Goal: Task Accomplishment & Management: Use online tool/utility

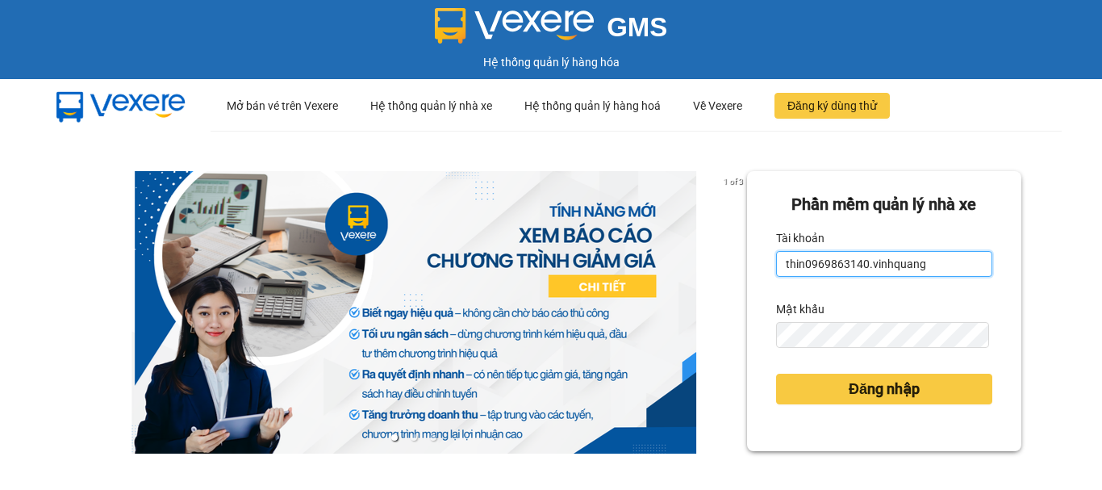
click at [832, 269] on input "thin0969863140.vinhquang" at bounding box center [884, 264] width 216 height 26
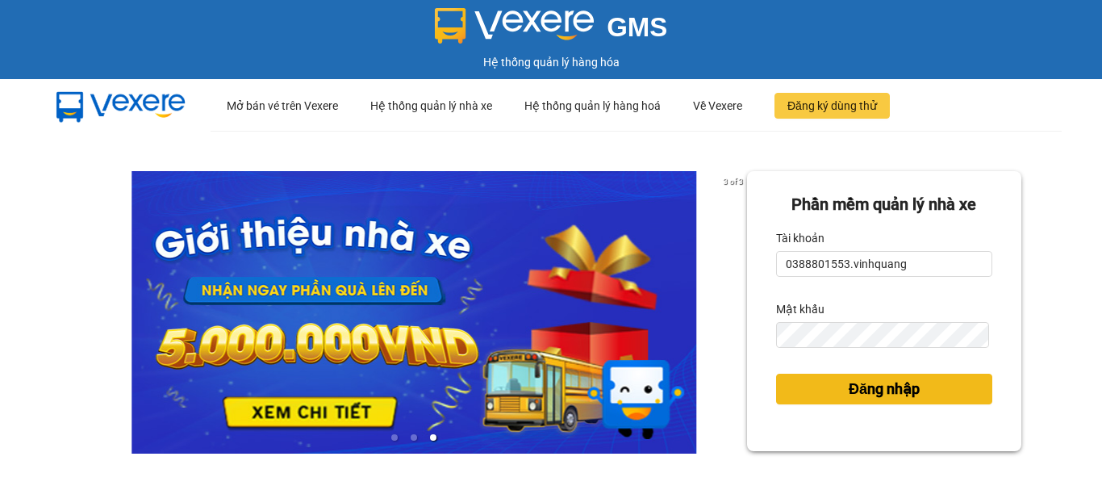
click at [860, 386] on span "Đăng nhập" at bounding box center [884, 389] width 71 height 23
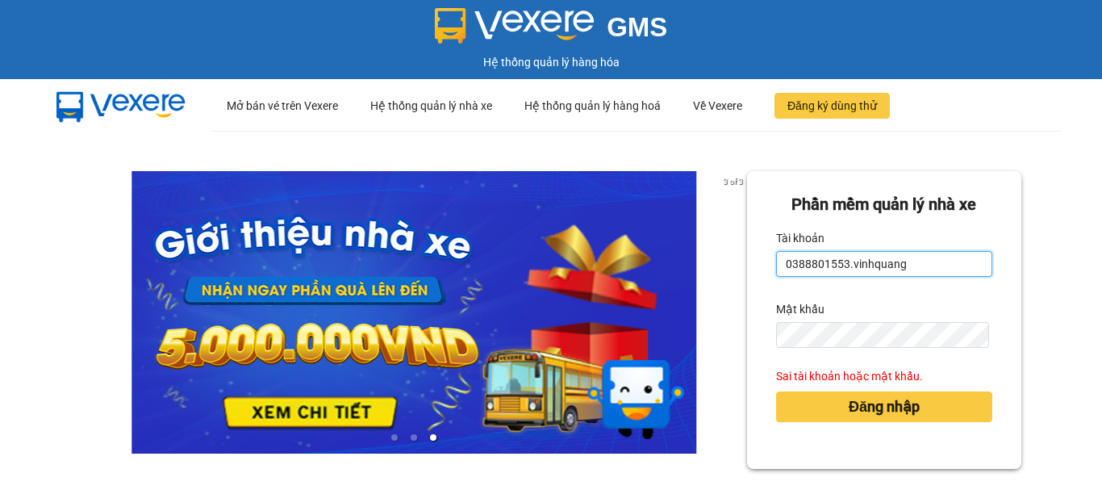
click at [845, 256] on input "0388801553.vinhquang" at bounding box center [884, 264] width 216 height 26
click at [845, 254] on input "0388801553.vinhquang" at bounding box center [884, 264] width 216 height 26
type input "0"
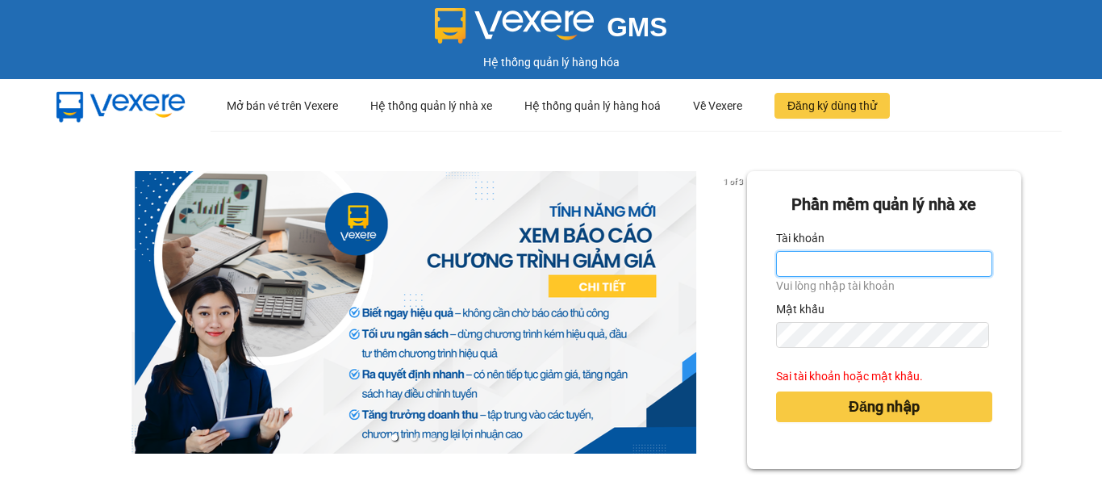
click at [854, 265] on input "Tài khoản" at bounding box center [884, 264] width 216 height 26
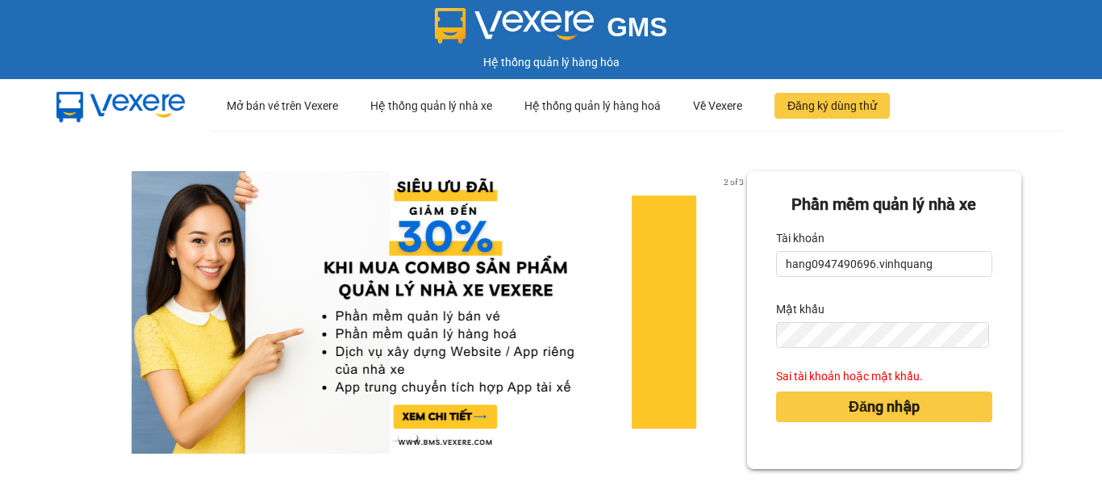
drag, startPoint x: 862, startPoint y: 264, endPoint x: 765, endPoint y: 264, distance: 97.6
click at [765, 264] on div "Phần mềm quản lý nhà xe Tài khoản hang0947490696.vinhquang Mật khẩu Sai tài kho…" at bounding box center [884, 320] width 274 height 298
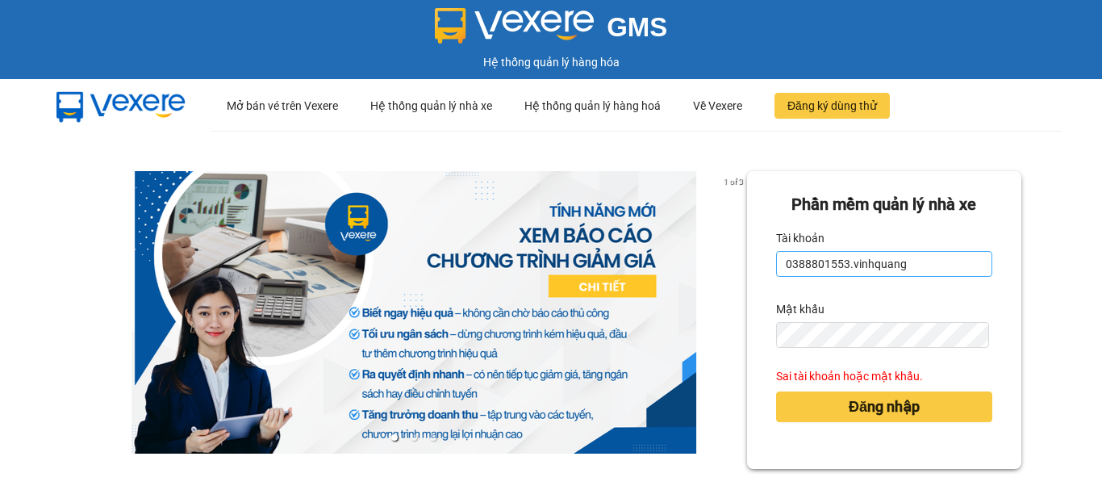
click at [776, 265] on input "0388801553.vinhquang" at bounding box center [884, 264] width 216 height 26
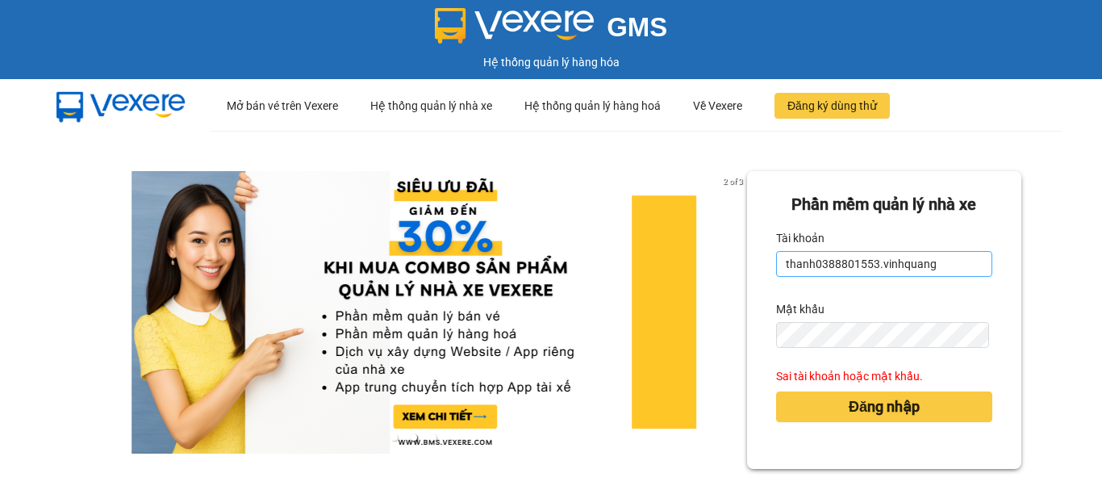
type input "thanh0388801553.vinhquang"
click at [776, 391] on button "Đăng nhập" at bounding box center [884, 406] width 216 height 31
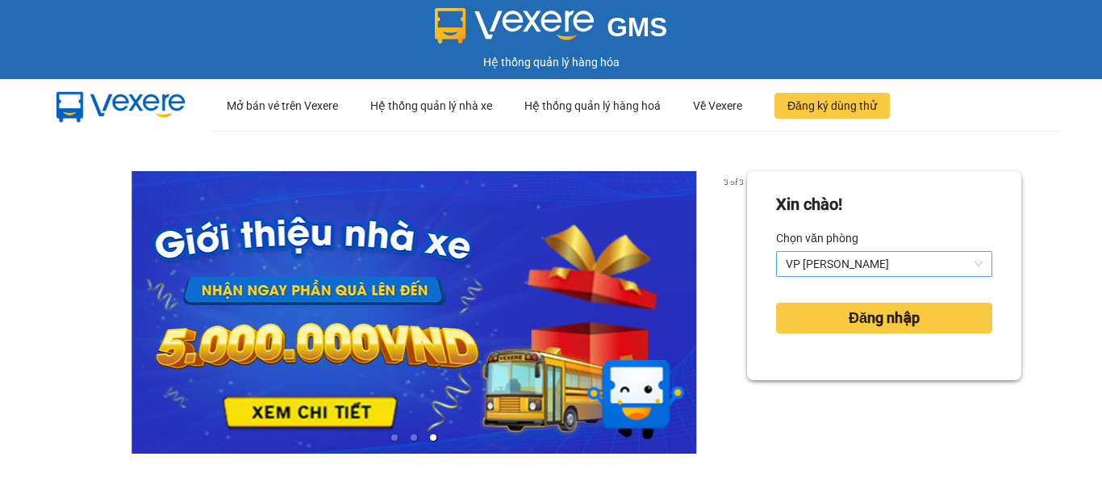
click at [868, 265] on span "VP [PERSON_NAME]" at bounding box center [884, 264] width 197 height 24
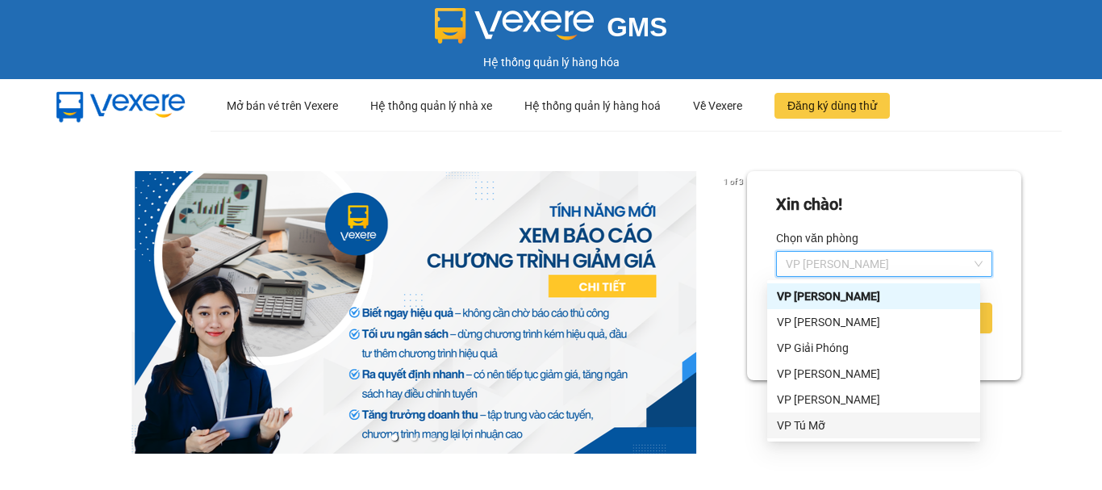
click at [821, 422] on div "VP Tú Mỡ" at bounding box center [874, 425] width 194 height 18
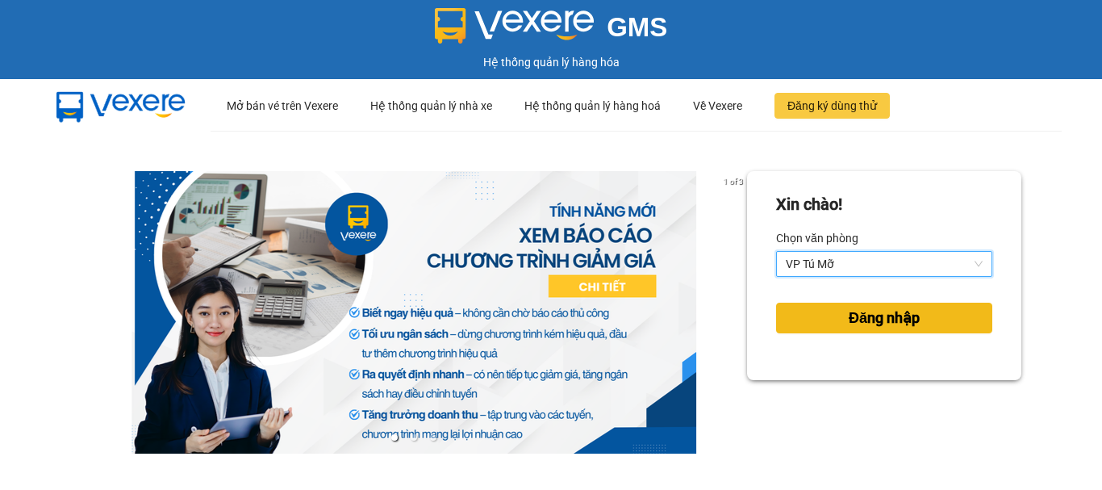
click at [878, 315] on span "Đăng nhập" at bounding box center [884, 318] width 71 height 23
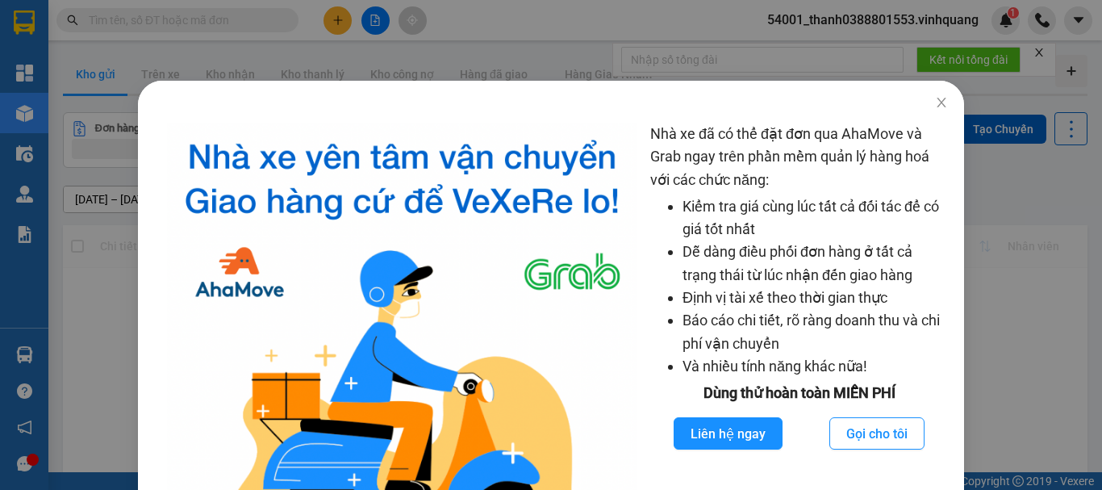
scroll to position [81, 0]
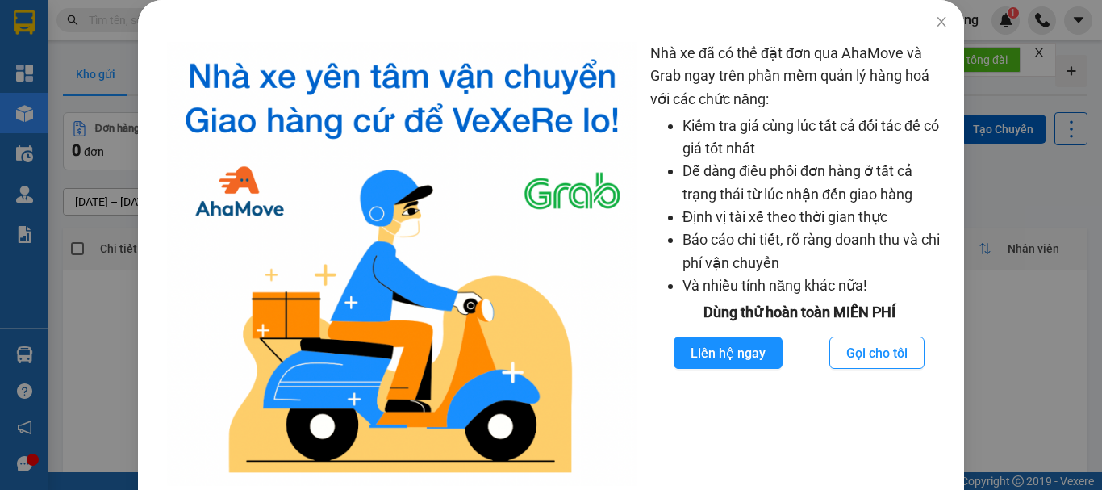
click at [998, 256] on div "Nhà xe đã có thể đặt đơn qua AhaMove và Grab ngay trên phần mềm quản lý hàng ho…" at bounding box center [551, 245] width 1102 height 490
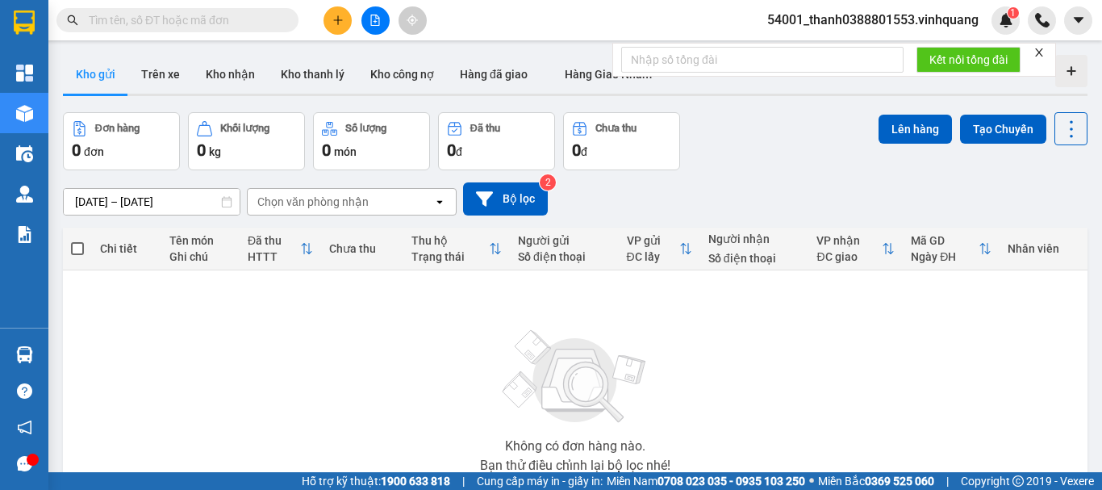
scroll to position [0, 0]
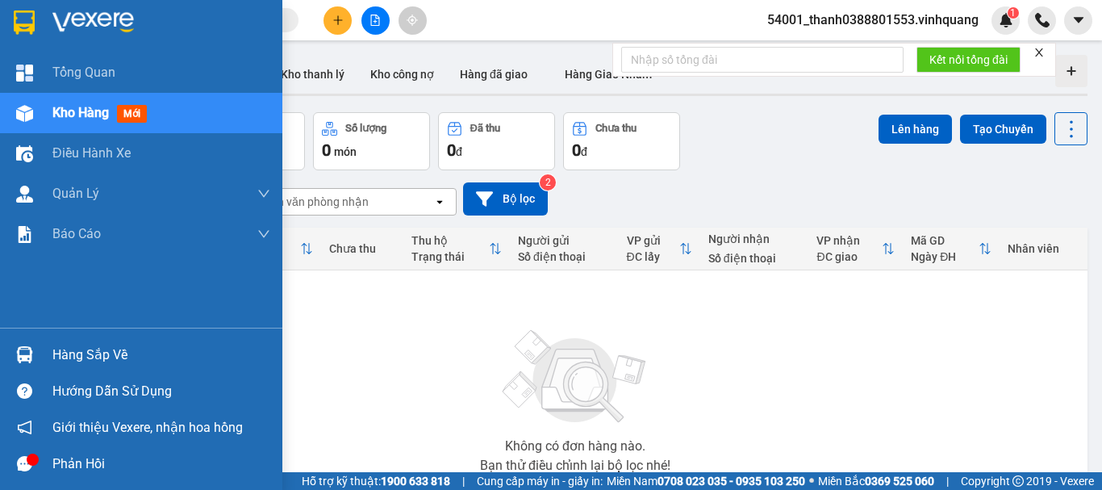
click at [79, 353] on div "Hàng sắp về" at bounding box center [161, 355] width 218 height 24
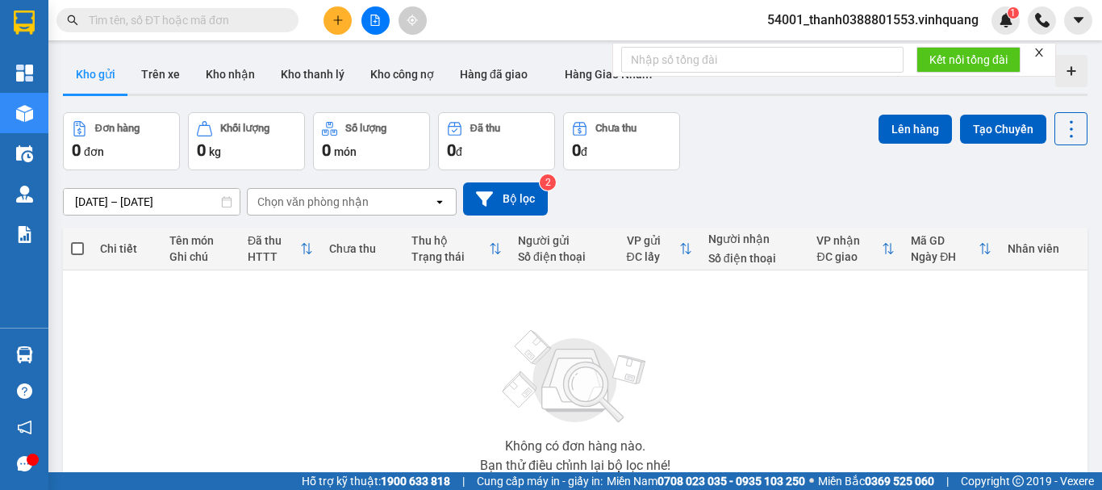
drag, startPoint x: 810, startPoint y: 307, endPoint x: 403, endPoint y: 342, distance: 408.9
click at [807, 305] on section "Kết quả tìm kiếm ( 0 ) Bộ lọc No Data 54001_thanh0388801553.vinhquang 1 Tổng Qu…" at bounding box center [551, 245] width 1102 height 490
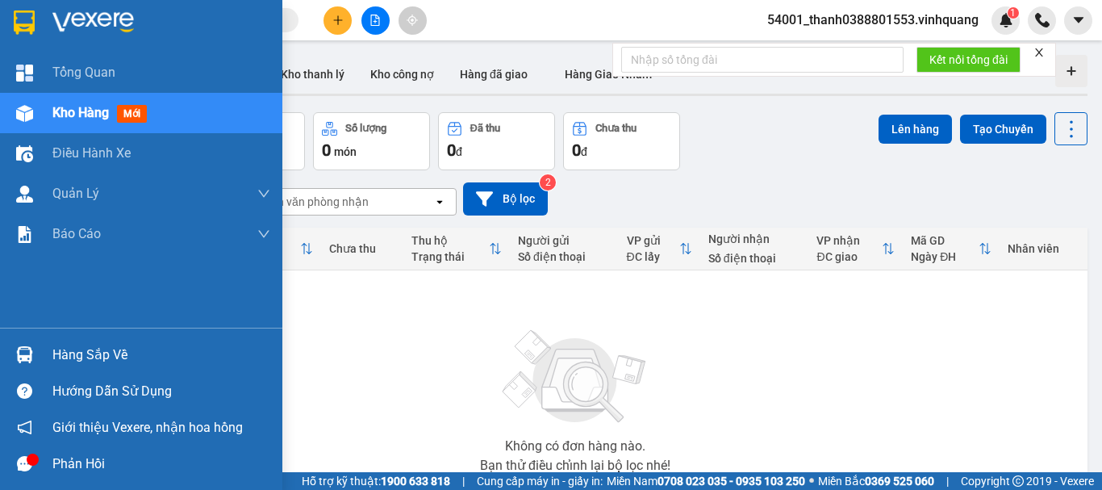
click at [53, 354] on div "Hàng sắp về" at bounding box center [161, 355] width 218 height 24
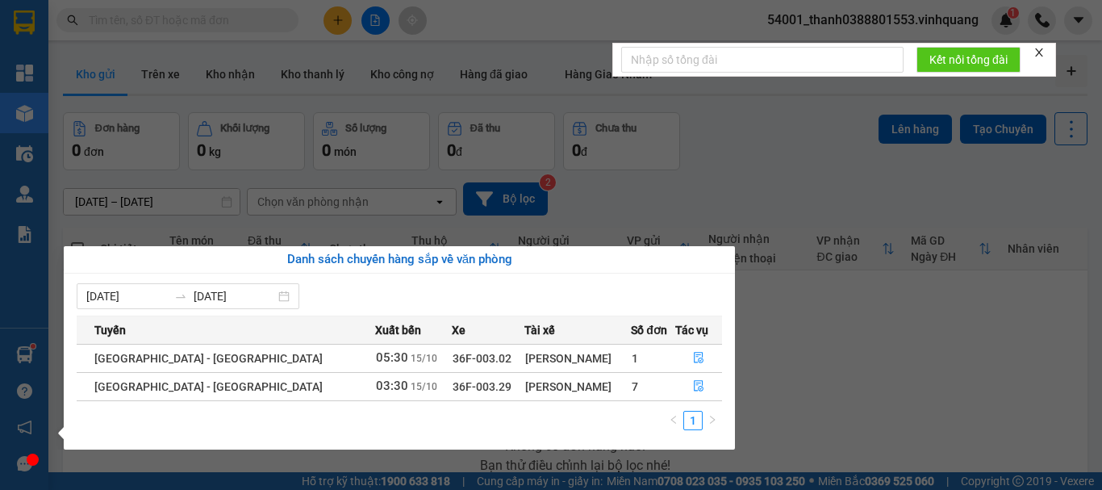
click at [829, 343] on section "Kết quả tìm kiếm ( 0 ) Bộ lọc No Data 54001_thanh0388801553.vinhquang 1 Tổng Qu…" at bounding box center [551, 245] width 1102 height 490
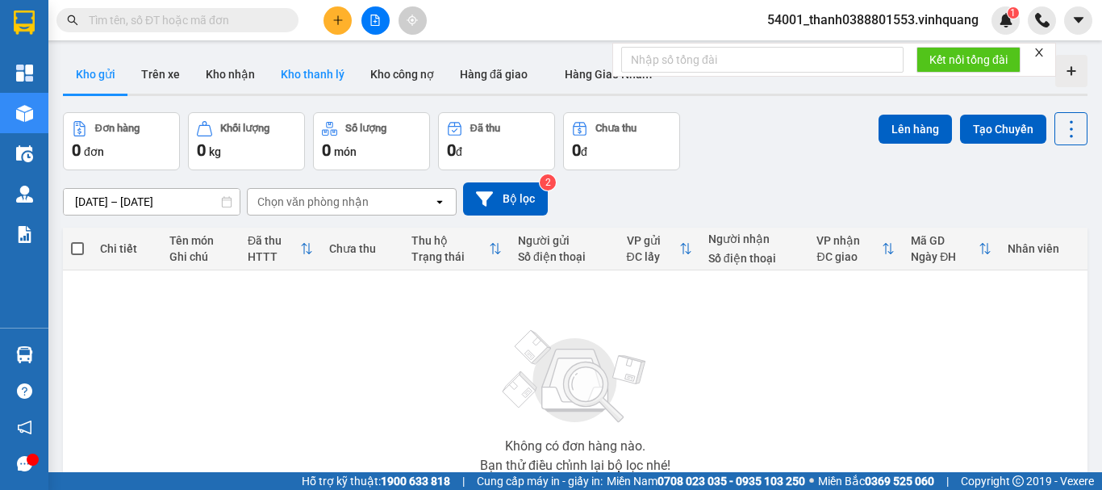
click at [294, 69] on button "Kho thanh lý" at bounding box center [313, 74] width 90 height 39
type input "[DATE] – [DATE]"
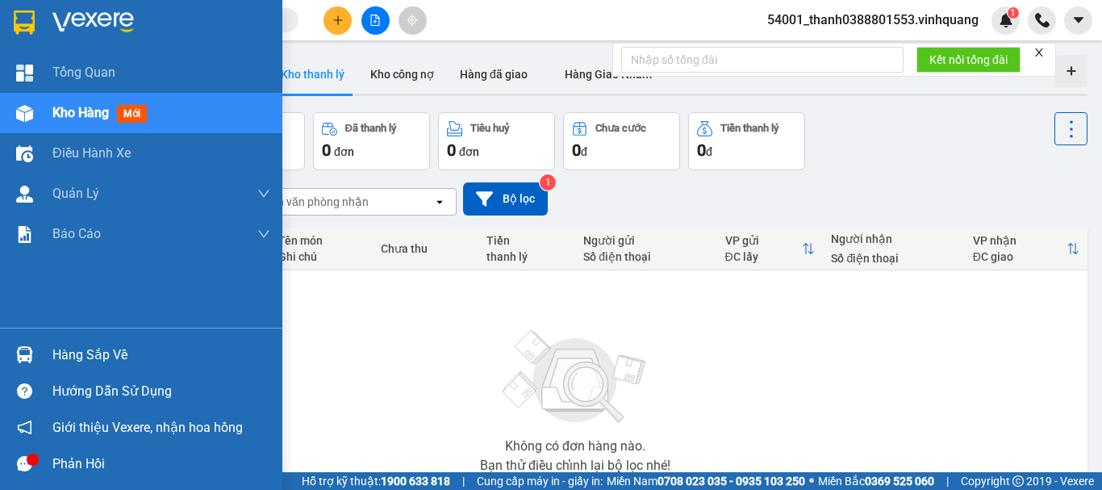
click at [24, 352] on img at bounding box center [24, 354] width 17 height 17
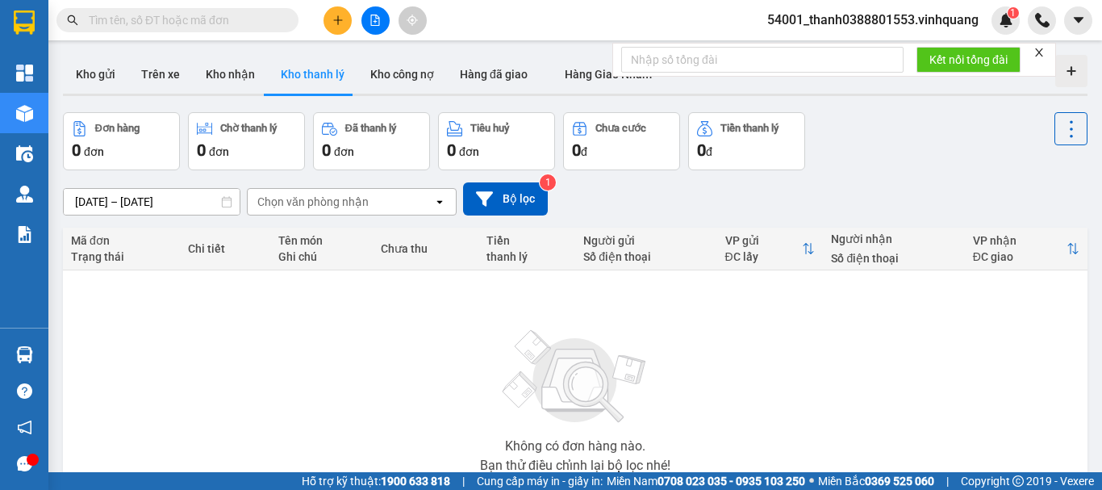
click at [824, 354] on section "Kết quả tìm kiếm ( 0 ) Bộ lọc No Data 54001_thanh0388801553.vinhquang 1 Tổng Qu…" at bounding box center [551, 245] width 1102 height 490
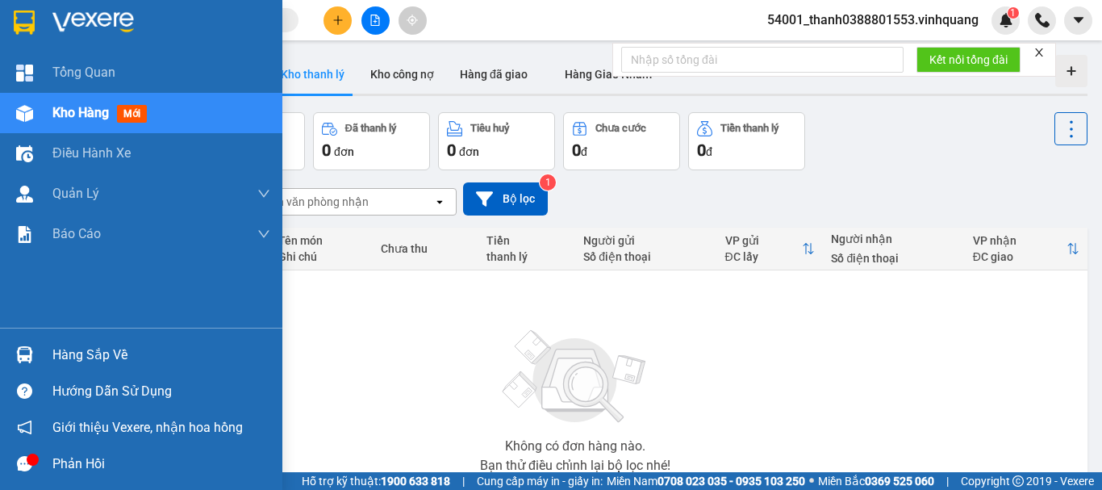
click at [60, 351] on div "Hàng sắp về" at bounding box center [161, 355] width 218 height 24
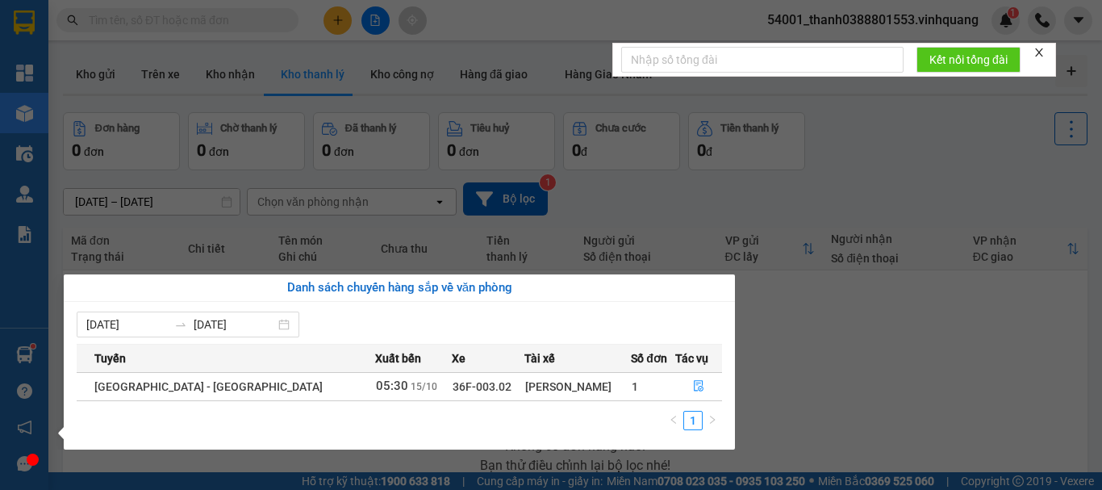
click at [783, 357] on section "Kết quả tìm kiếm ( 0 ) Bộ lọc No Data 54001_thanh0388801553.vinhquang 1 Tổng Qu…" at bounding box center [551, 245] width 1102 height 490
